Goal: Find contact information: Find contact information

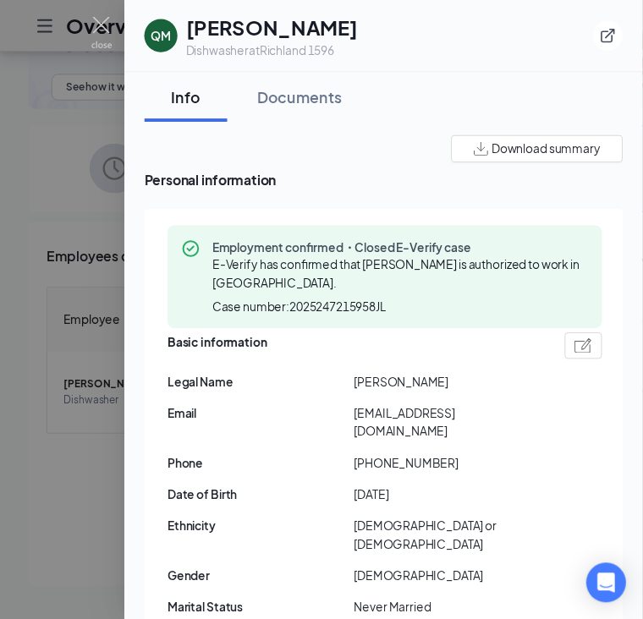
scroll to position [1222, 0]
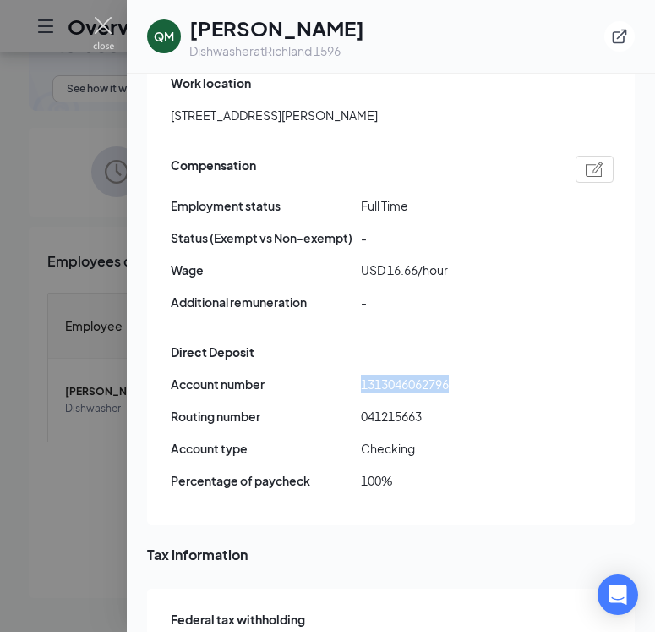
click at [102, 21] on img at bounding box center [103, 33] width 21 height 33
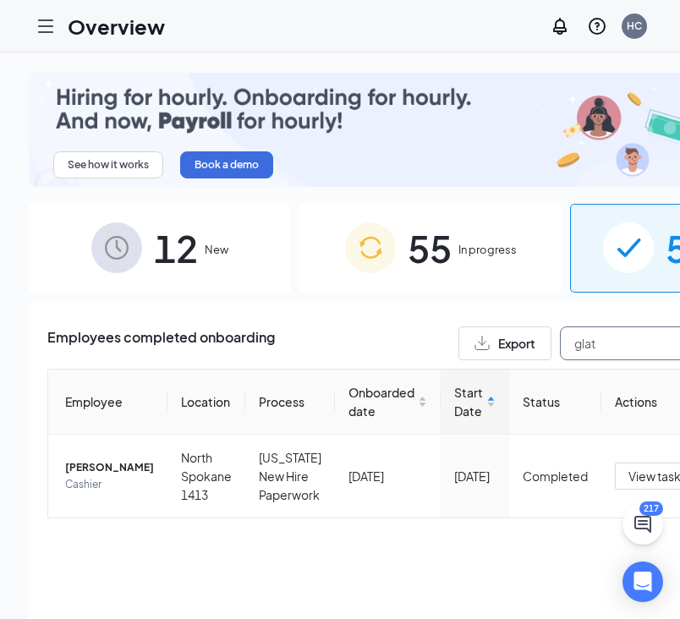
type input "glat"
click at [113, 473] on span "Nathan J Glatzmaier" at bounding box center [109, 467] width 89 height 17
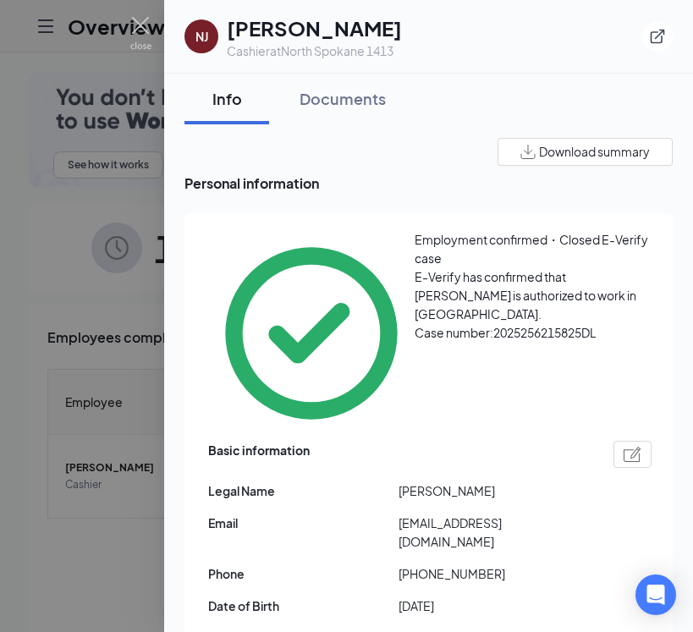
drag, startPoint x: 402, startPoint y: 615, endPoint x: 481, endPoint y: 614, distance: 79.5
copy span "532-65-2450"
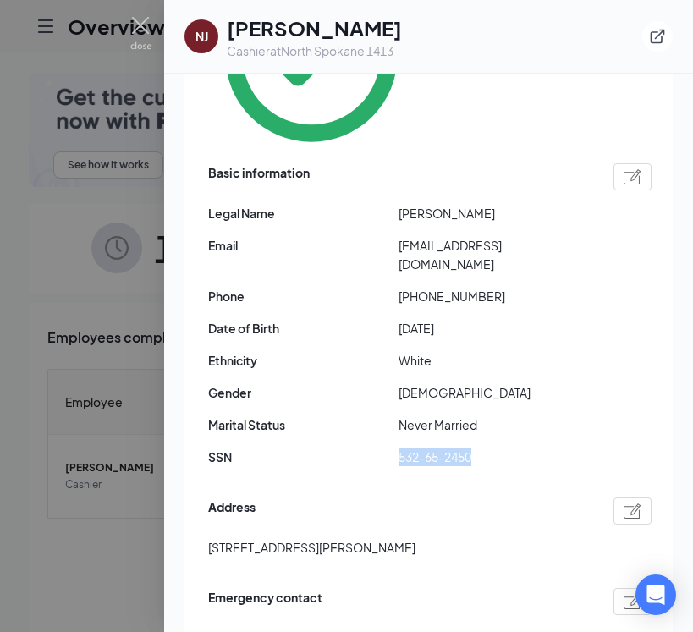
scroll to position [209, 0]
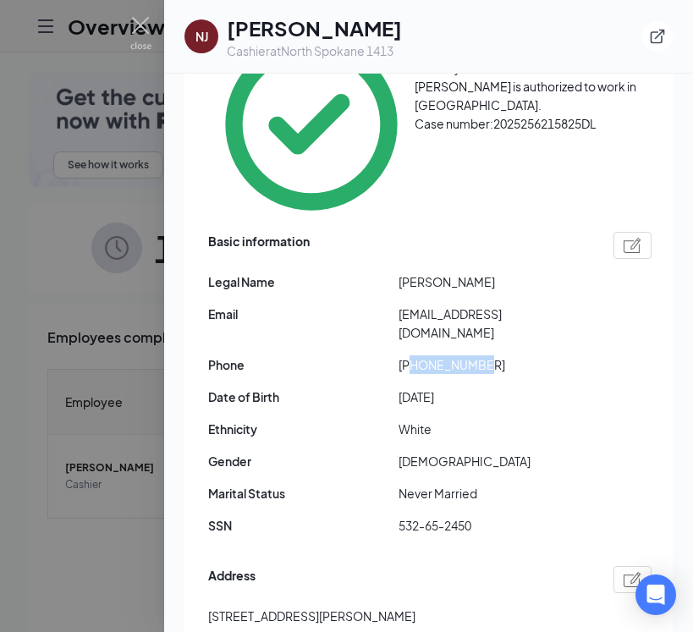
drag, startPoint x: 414, startPoint y: 244, endPoint x: 486, endPoint y: 246, distance: 71.9
click at [486, 355] on span "+15098473633" at bounding box center [493, 364] width 190 height 19
copy span "5098473633"
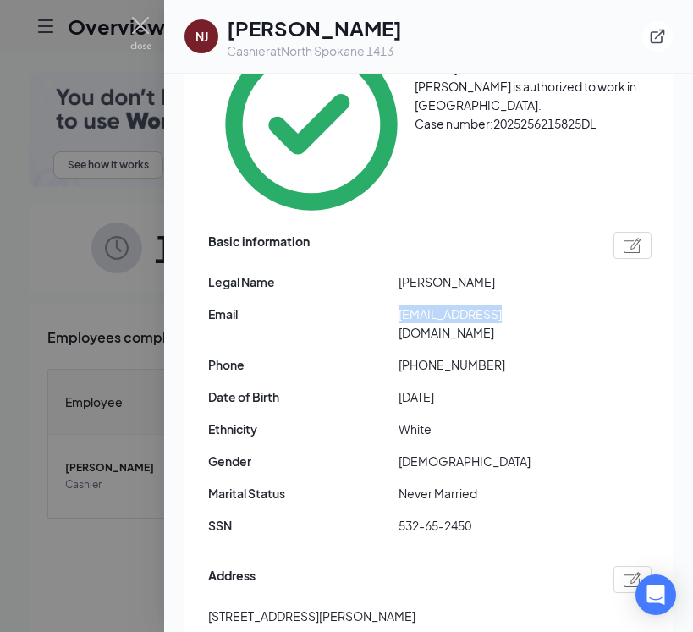
drag, startPoint x: 397, startPoint y: 211, endPoint x: 486, endPoint y: 216, distance: 88.9
click at [487, 304] on div "Email glatzmaiernathan@gmail.com" at bounding box center [429, 322] width 443 height 37
click at [486, 304] on span "glatzmaiernathan@gmail.com" at bounding box center [493, 322] width 190 height 37
drag, startPoint x: 400, startPoint y: 209, endPoint x: 568, endPoint y: 227, distance: 169.2
click at [568, 227] on div "Basic information Legal Name Nathan J Glatzmaier Email glatzmaiernathan@gmail.c…" at bounding box center [429, 387] width 443 height 321
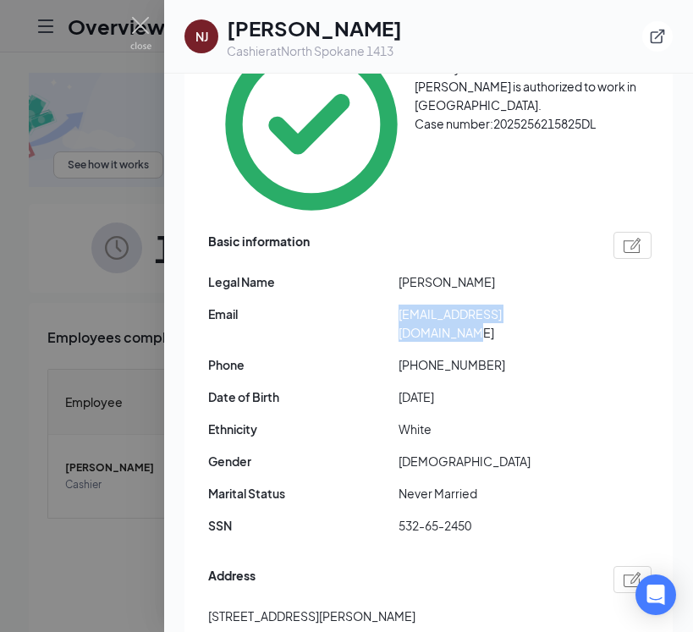
copy span "glatzmaiernathan@gmail.com"
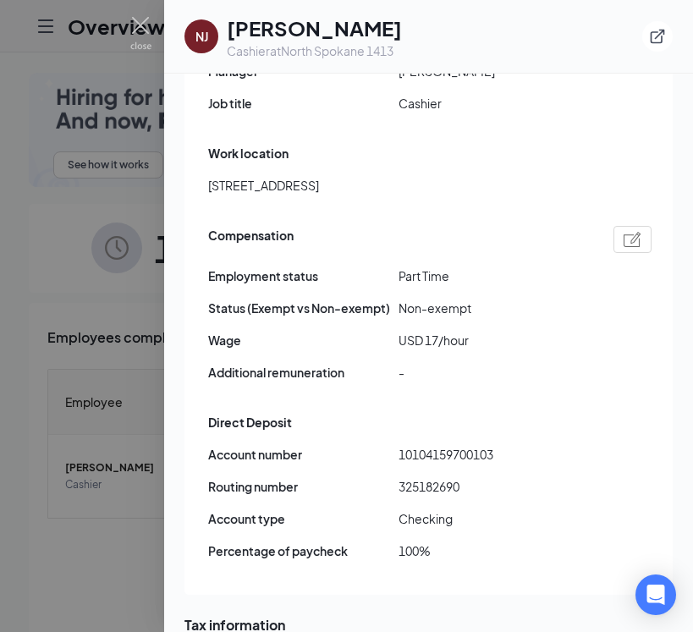
scroll to position [1231, 0]
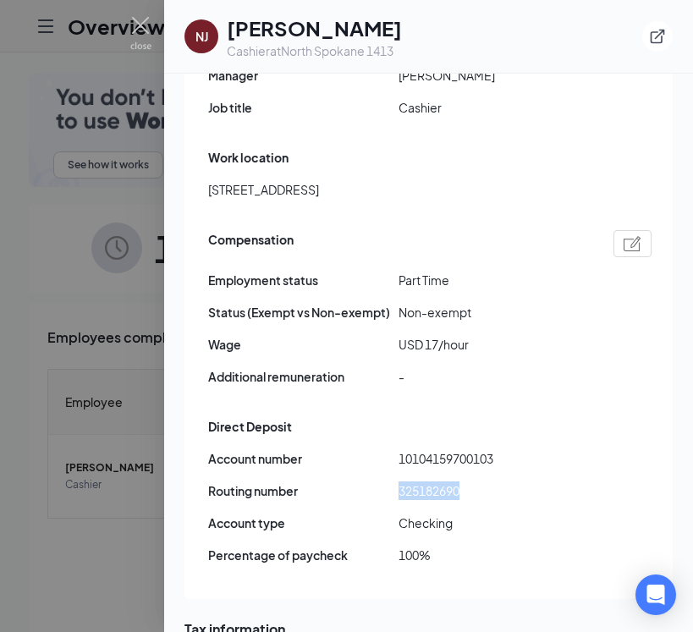
drag, startPoint x: 398, startPoint y: 368, endPoint x: 470, endPoint y: 374, distance: 72.1
click at [470, 481] on span "325182690" at bounding box center [493, 490] width 190 height 19
copy span "325182690"
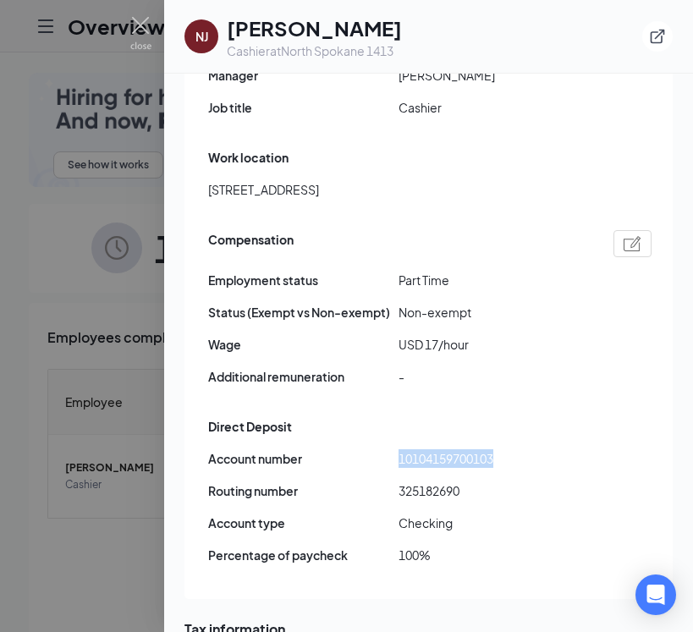
drag, startPoint x: 400, startPoint y: 335, endPoint x: 502, endPoint y: 339, distance: 101.6
click at [502, 449] on span "10104159700103" at bounding box center [493, 458] width 190 height 19
copy span "10104159700103"
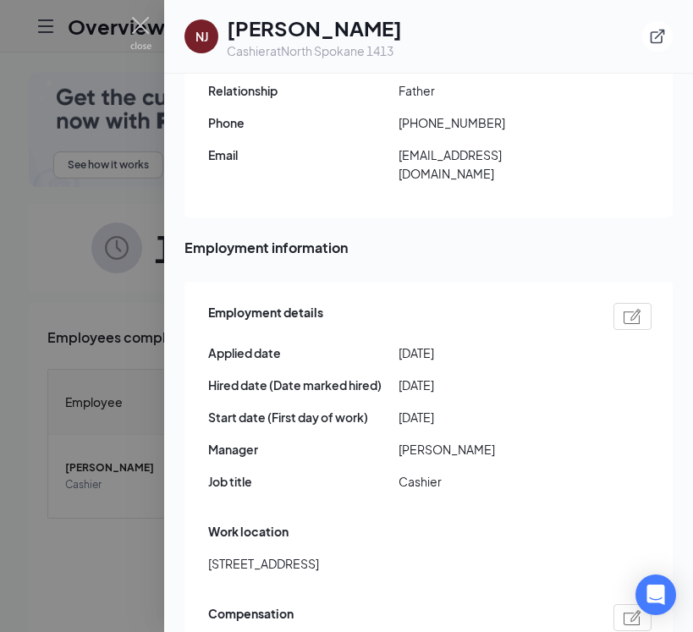
scroll to position [852, 0]
